Goal: Find specific page/section: Find specific page/section

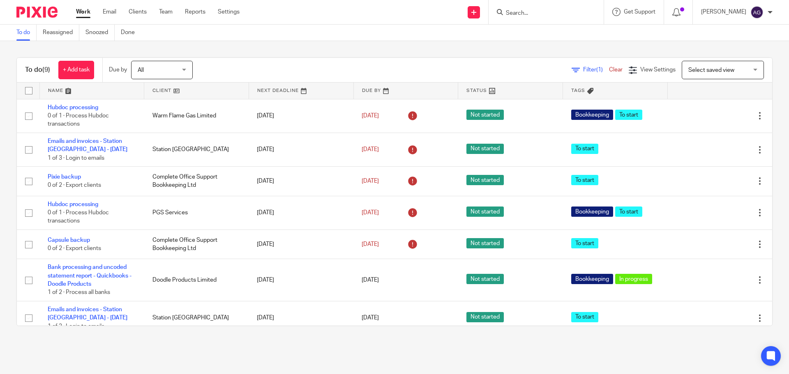
drag, startPoint x: 526, startPoint y: 18, endPoint x: 529, endPoint y: 11, distance: 8.1
click at [526, 18] on div at bounding box center [546, 12] width 115 height 24
click at [531, 8] on form at bounding box center [549, 12] width 88 height 10
click at [529, 12] on input "Search" at bounding box center [542, 13] width 74 height 7
type input "bdq"
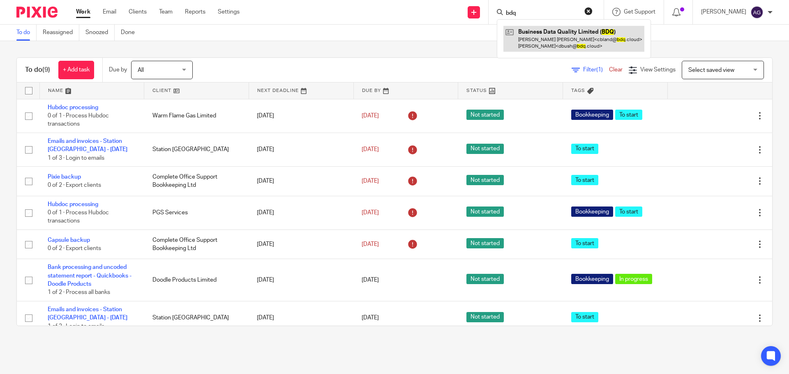
click at [548, 44] on link at bounding box center [573, 38] width 141 height 25
